Goal: Information Seeking & Learning: Learn about a topic

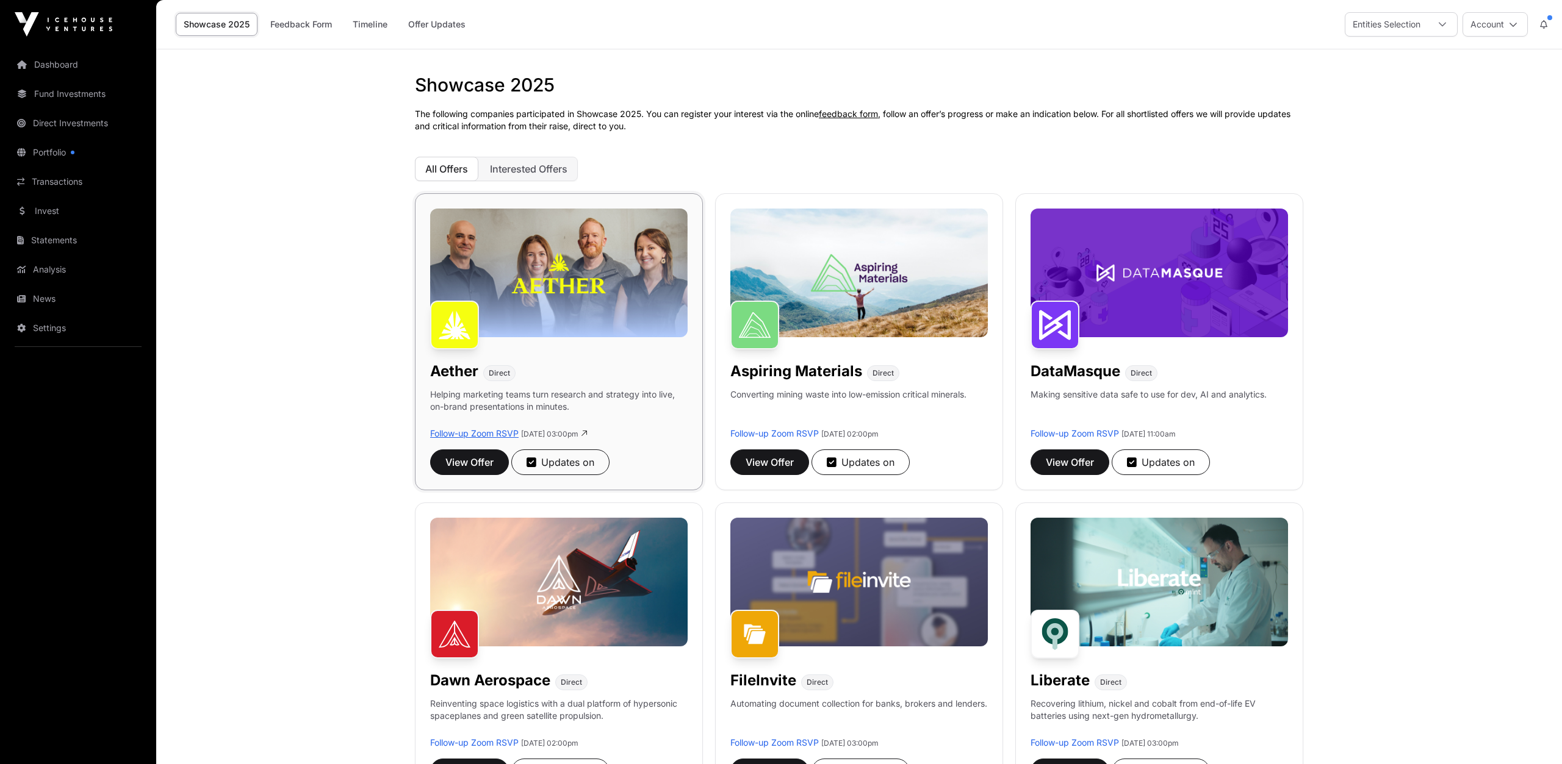
click at [492, 435] on link "Follow-up Zoom RSVP" at bounding box center [474, 433] width 88 height 10
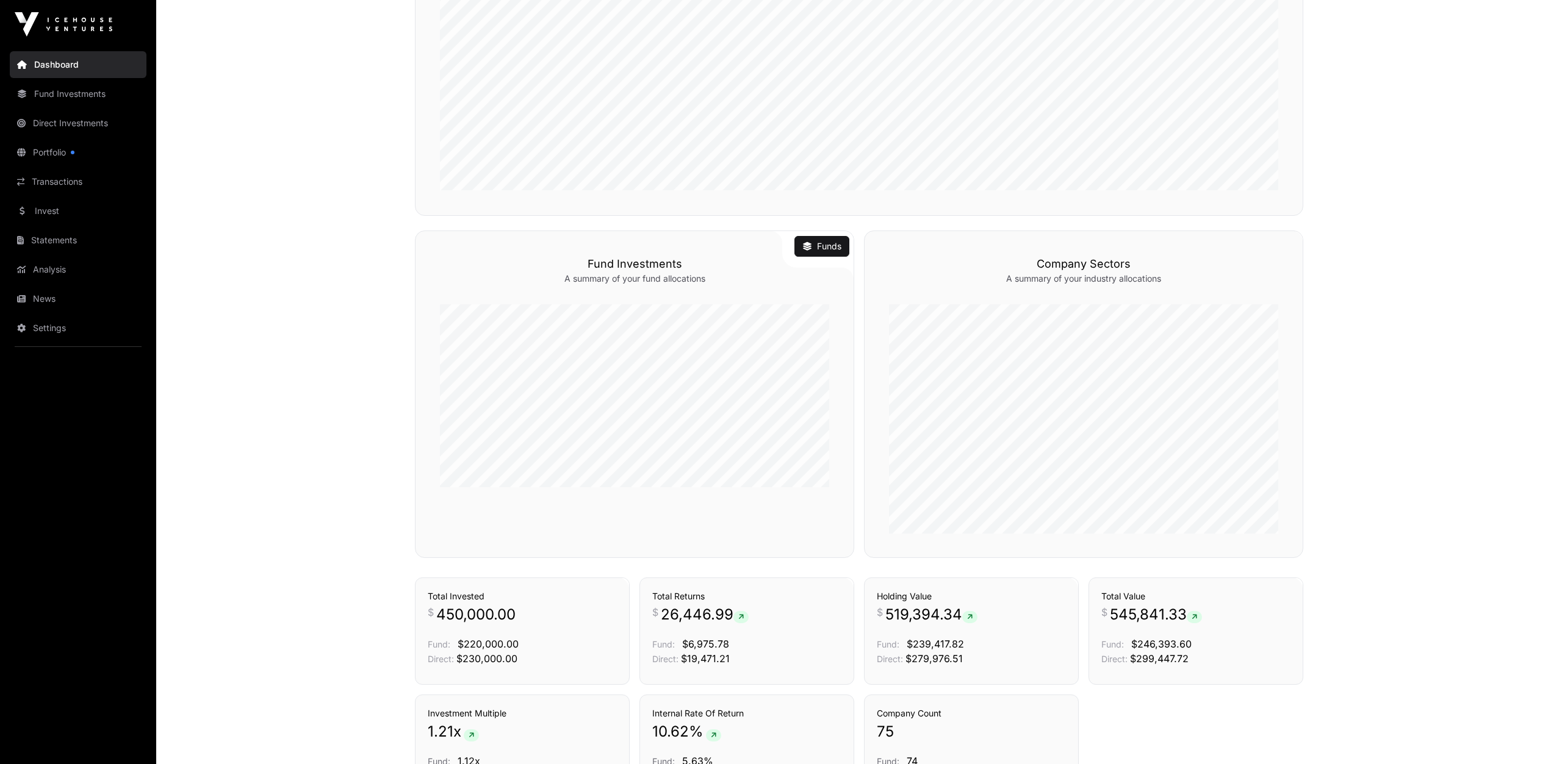
scroll to position [698, 0]
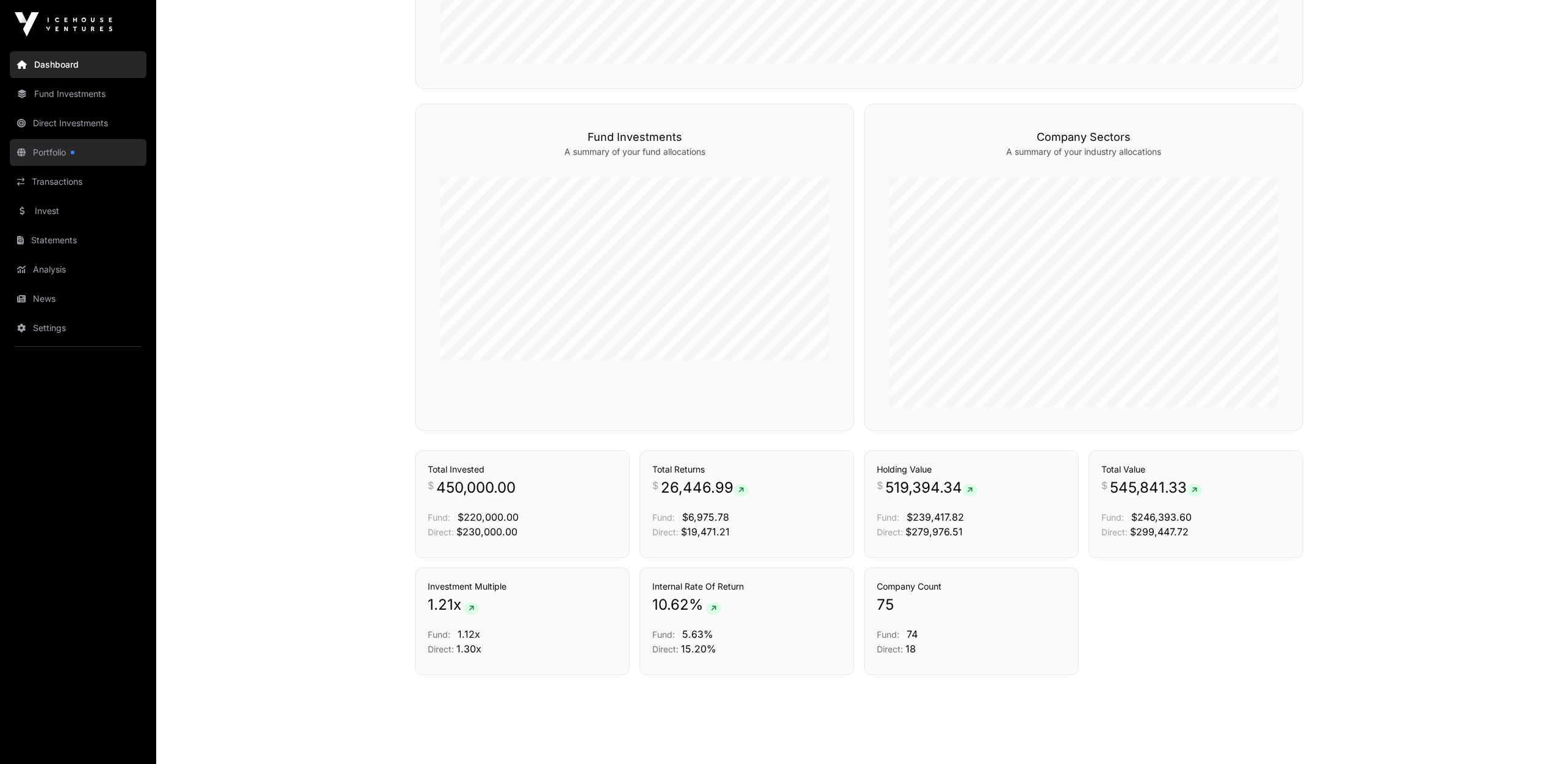
click at [61, 146] on link "Portfolio" at bounding box center [78, 152] width 137 height 27
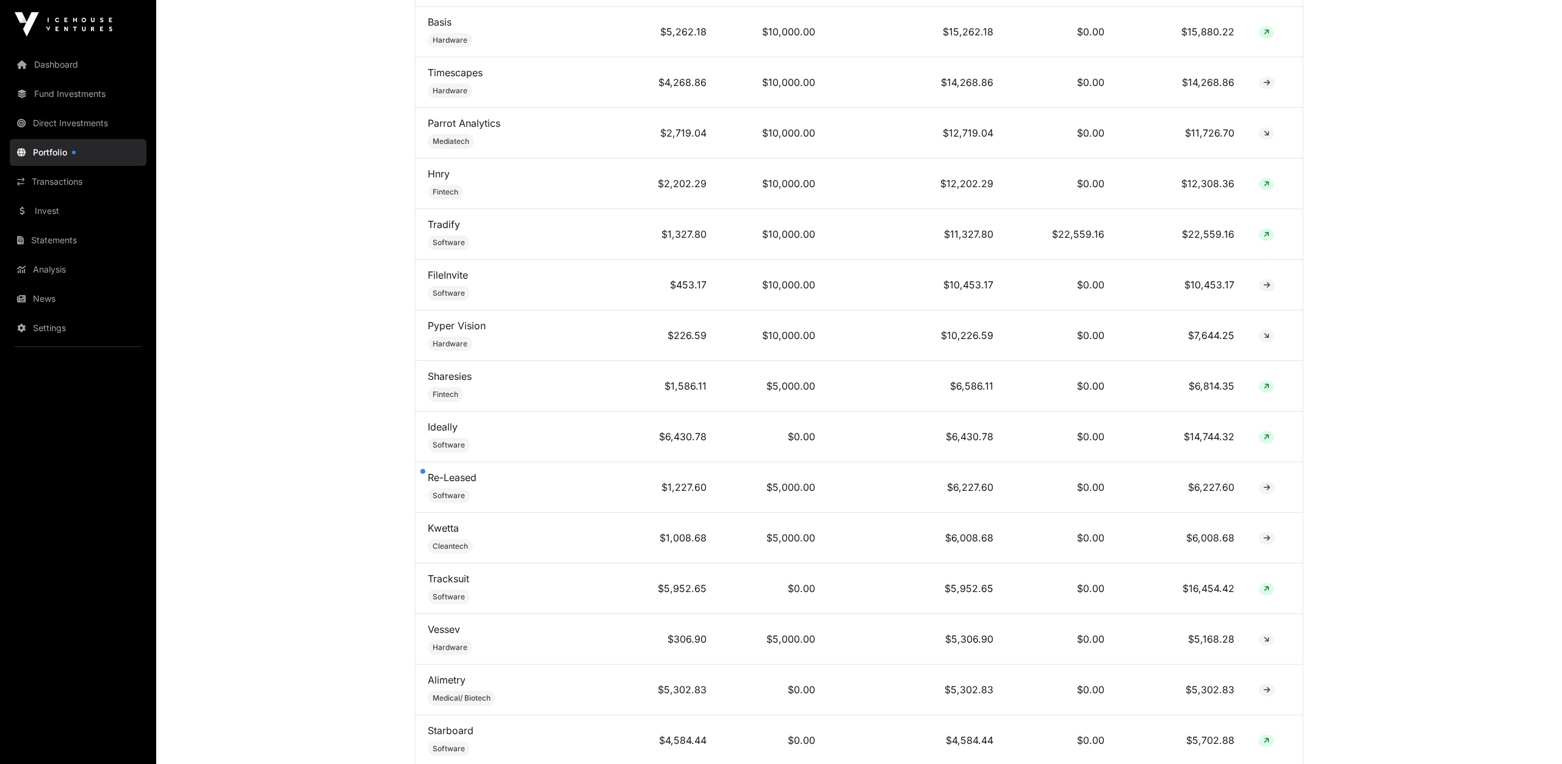
scroll to position [952, 0]
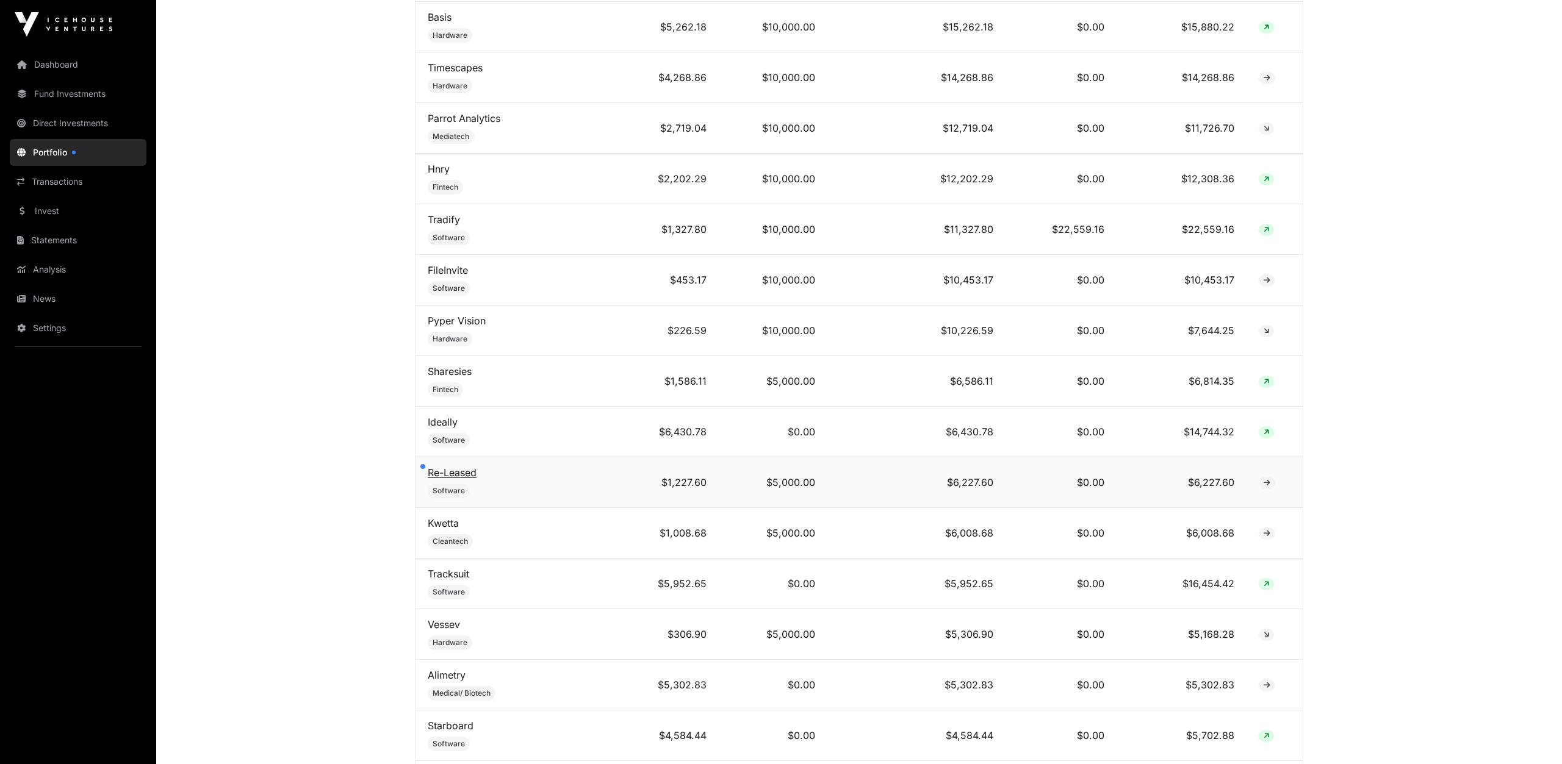
click at [454, 467] on link "Re-Leased" at bounding box center [452, 473] width 49 height 12
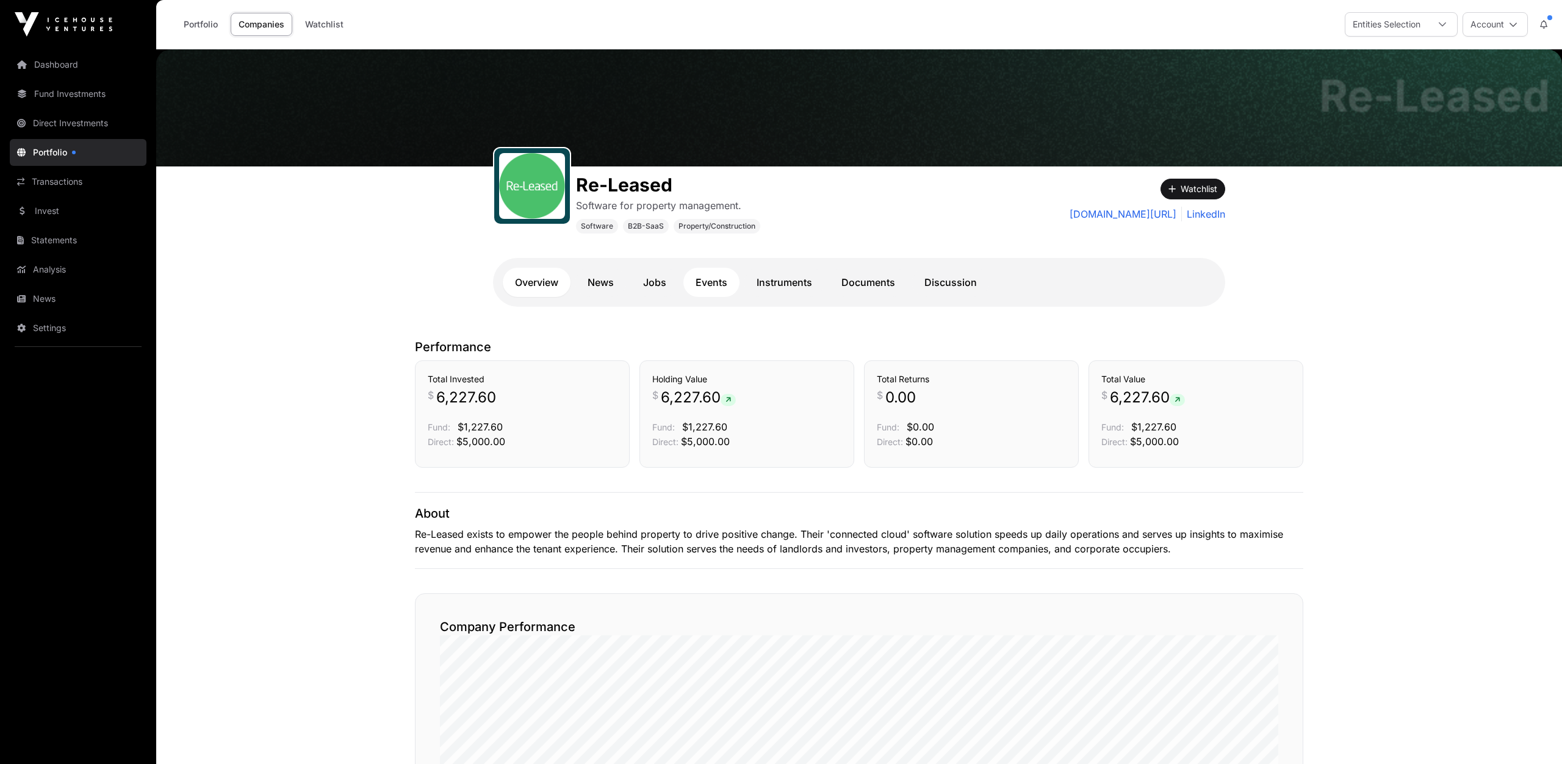
click at [713, 280] on link "Events" at bounding box center [711, 282] width 56 height 29
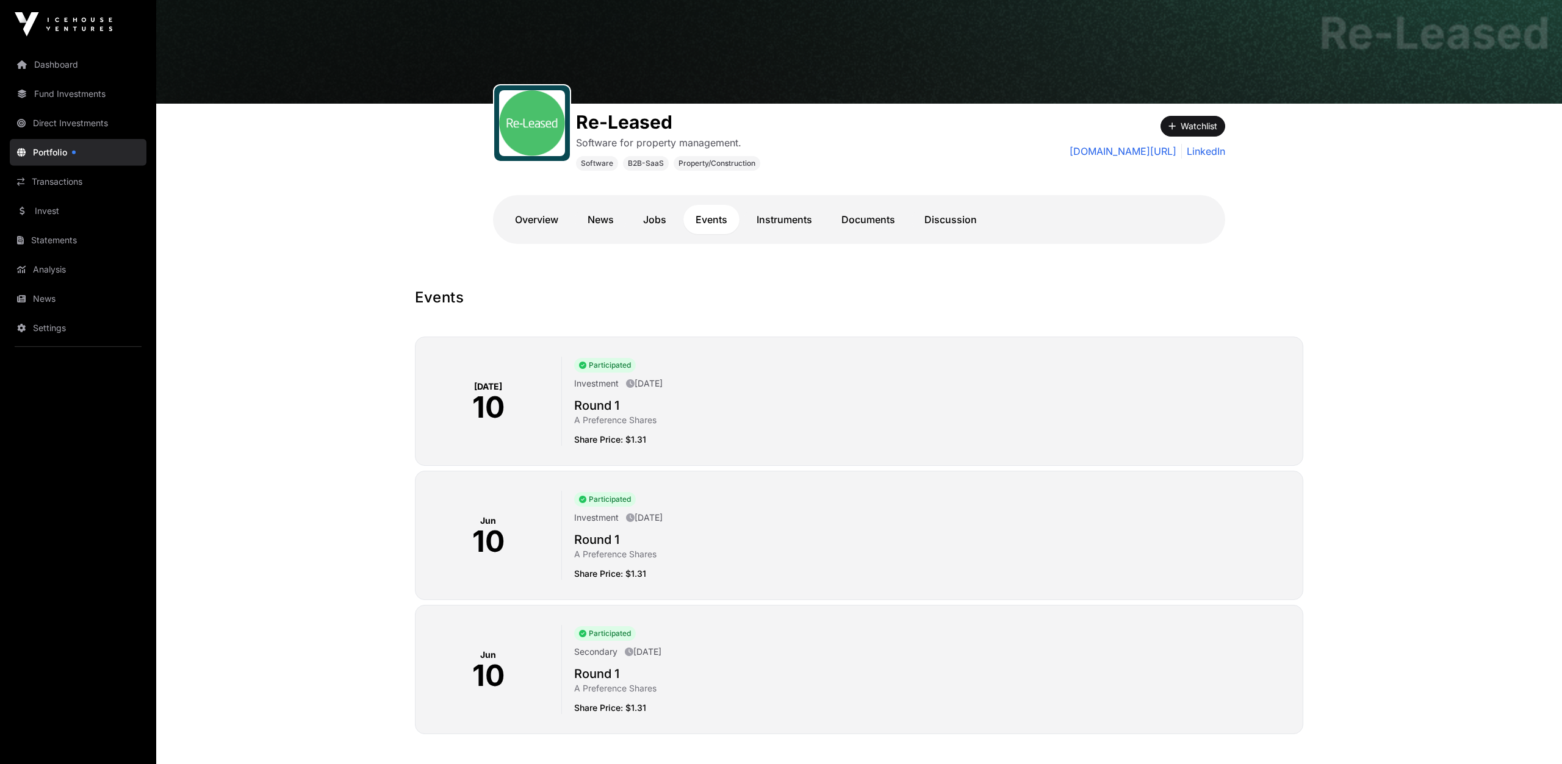
scroll to position [63, 0]
click at [787, 223] on link "Instruments" at bounding box center [784, 218] width 80 height 29
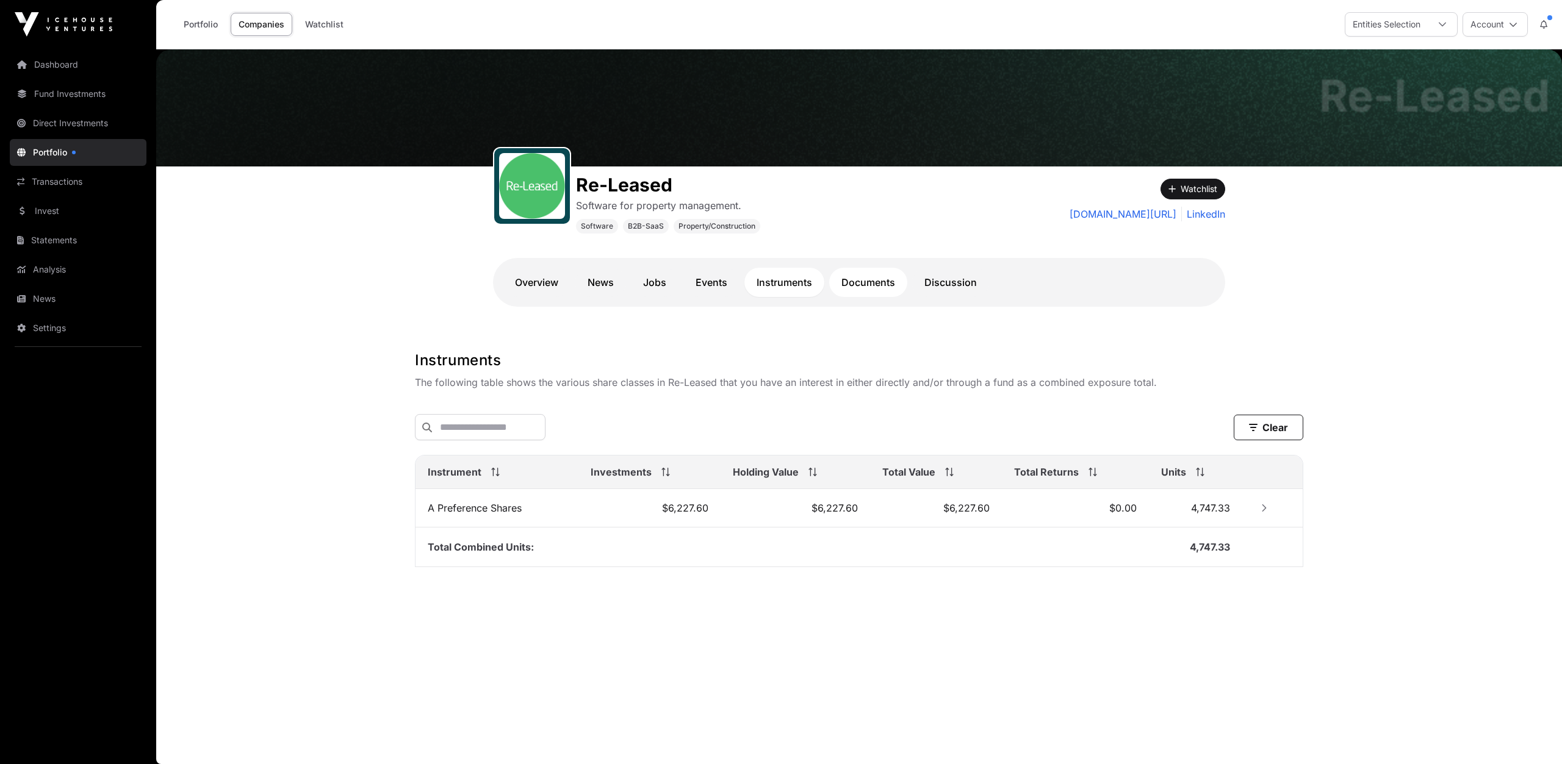
click at [871, 279] on link "Documents" at bounding box center [868, 282] width 78 height 29
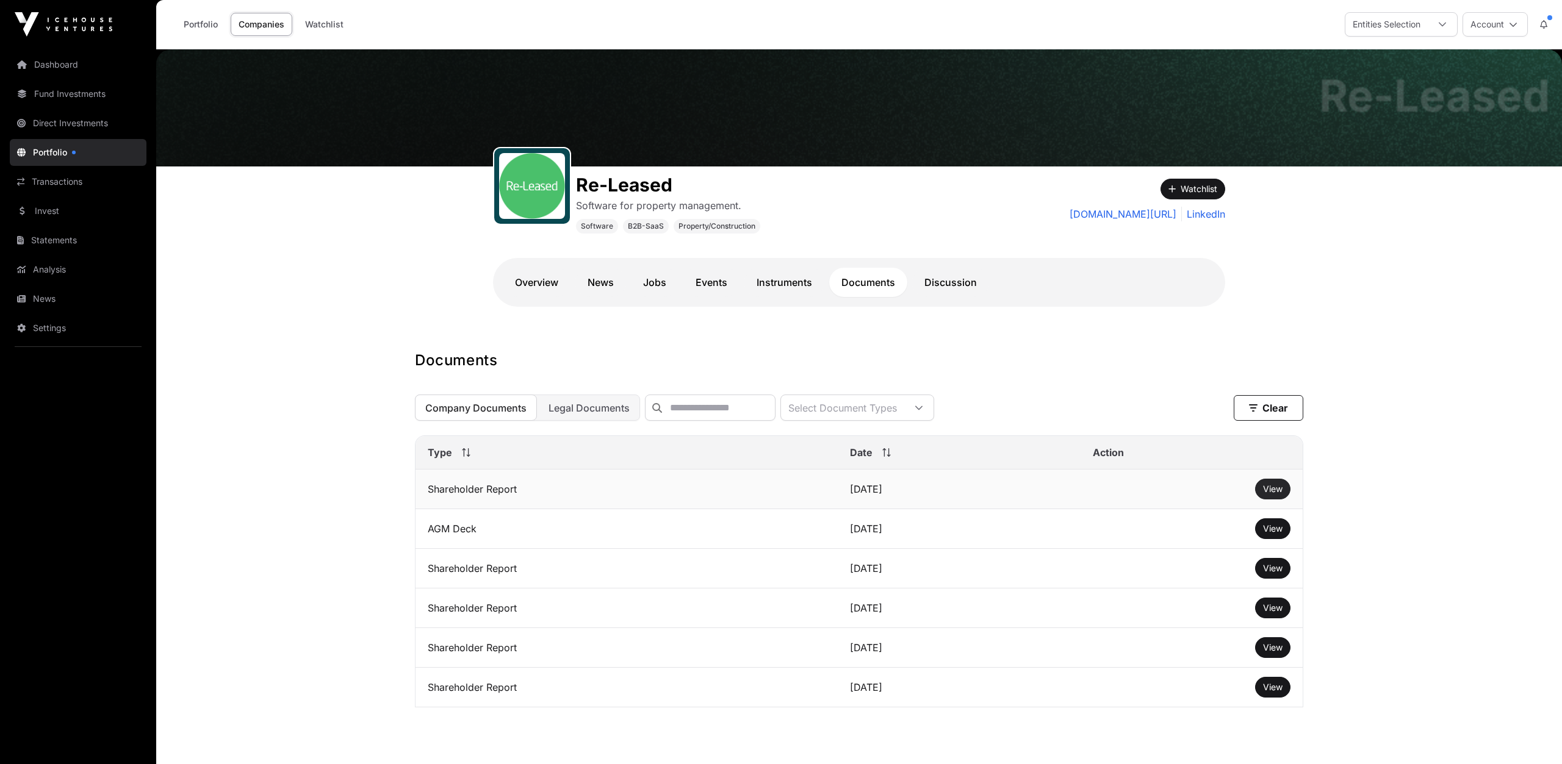
click at [1267, 489] on span "View" at bounding box center [1273, 489] width 20 height 10
